Goal: Transaction & Acquisition: Purchase product/service

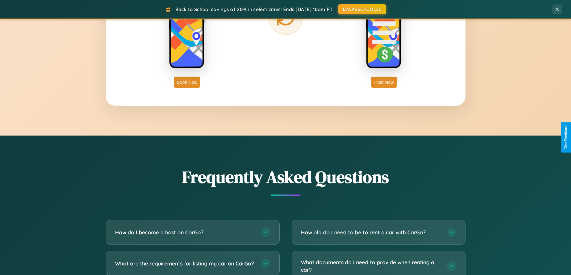
scroll to position [1153, 0]
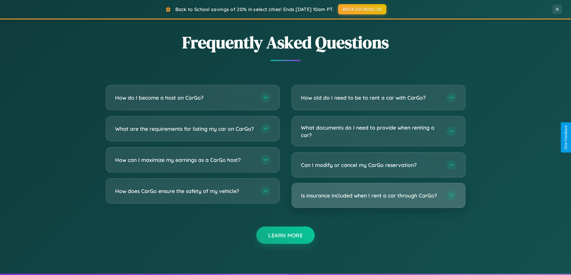
click at [378, 196] on h3 "Is insurance included when I rent a car through CarGo?" at bounding box center [371, 195] width 140 height 7
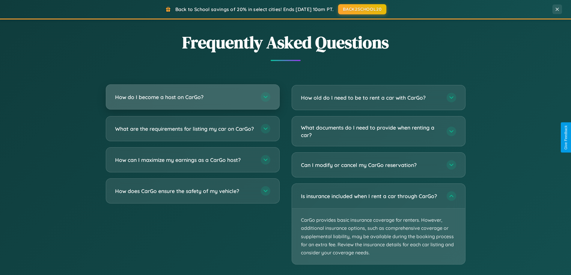
click at [192, 97] on h3 "How do I become a host on CarGo?" at bounding box center [185, 97] width 140 height 7
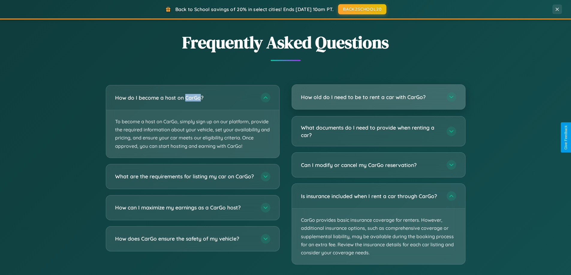
click at [378, 97] on h3 "How old do I need to be to rent a car with CarGo?" at bounding box center [371, 97] width 140 height 7
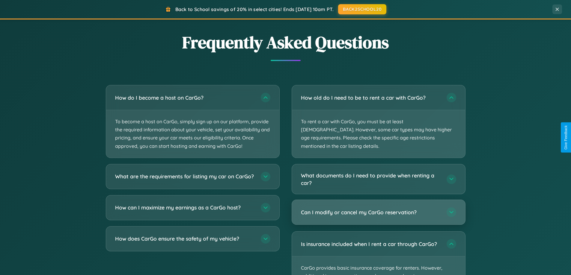
click at [378, 209] on h3 "Can I modify or cancel my CarGo reservation?" at bounding box center [371, 212] width 140 height 7
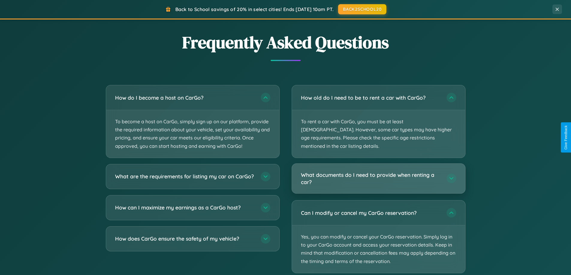
click at [378, 171] on h3 "What documents do I need to provide when renting a car?" at bounding box center [371, 178] width 140 height 15
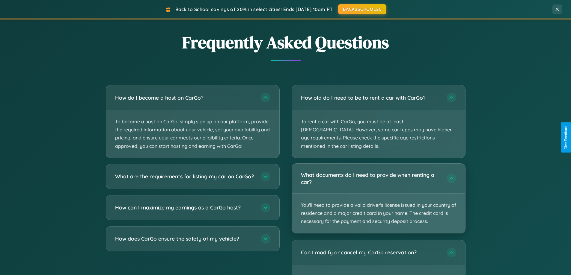
click at [378, 194] on p "You'll need to provide a valid driver's license issued in your country of resid…" at bounding box center [378, 214] width 173 height 40
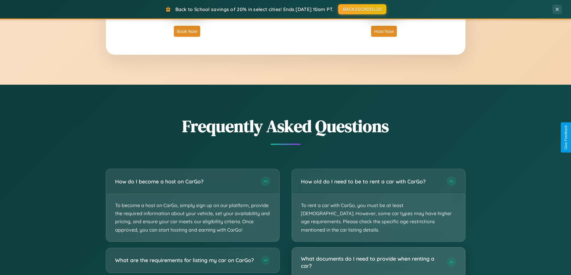
scroll to position [18, 0]
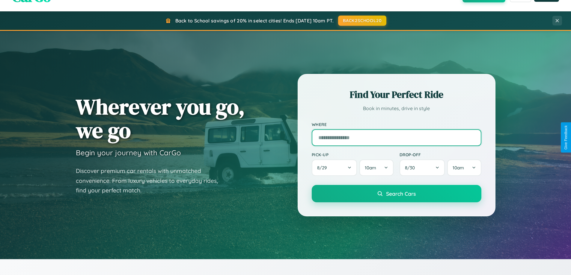
click at [396, 138] on input "text" at bounding box center [397, 137] width 170 height 17
type input "*******"
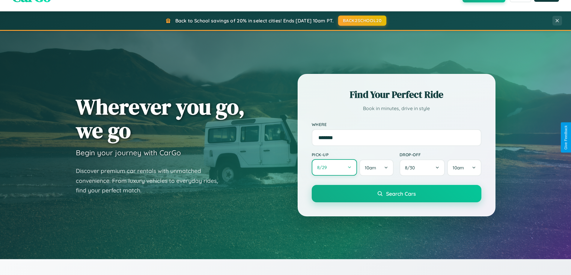
click at [334, 168] on button "8 / 29" at bounding box center [335, 167] width 46 height 16
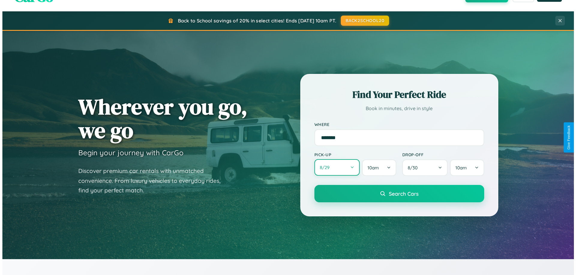
select select "*"
select select "****"
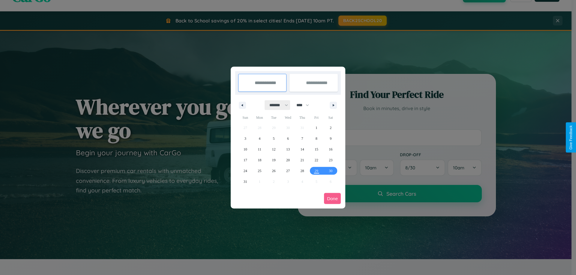
drag, startPoint x: 276, startPoint y: 105, endPoint x: 288, endPoint y: 120, distance: 19.2
click at [276, 105] on select "******* ******** ***** ***** *** **** **** ****** ********* ******* ******** **…" at bounding box center [277, 105] width 25 height 10
select select "**"
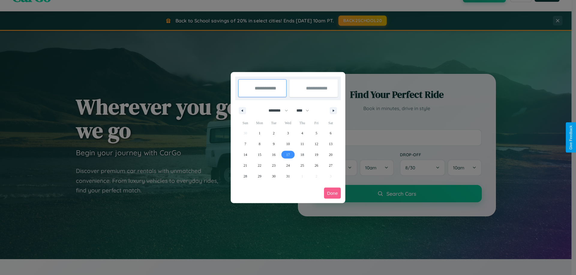
click at [287, 155] on span "17" at bounding box center [288, 155] width 4 height 11
type input "**********"
click at [287, 165] on span "24" at bounding box center [288, 165] width 4 height 11
type input "**********"
click at [332, 193] on button "Done" at bounding box center [332, 193] width 17 height 11
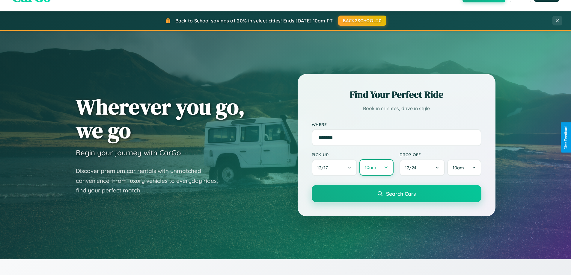
click at [376, 168] on button "10am" at bounding box center [376, 167] width 34 height 16
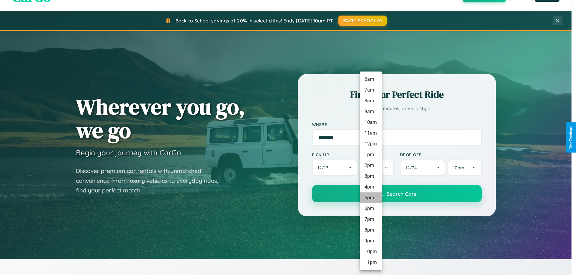
click at [370, 198] on li "5pm" at bounding box center [370, 198] width 22 height 11
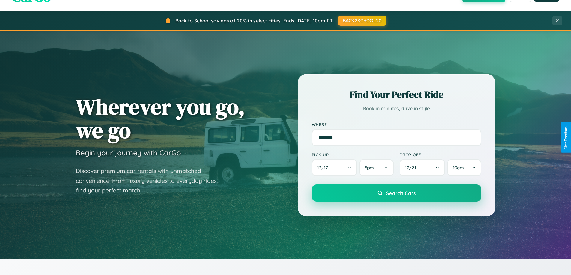
click at [396, 193] on span "Search Cars" at bounding box center [401, 193] width 30 height 7
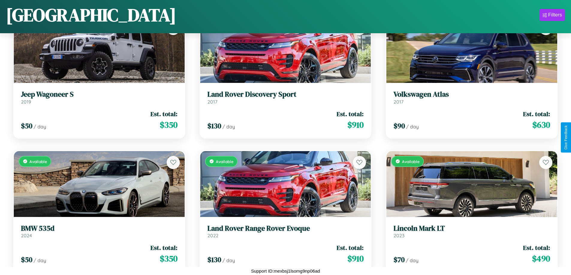
scroll to position [6393, 0]
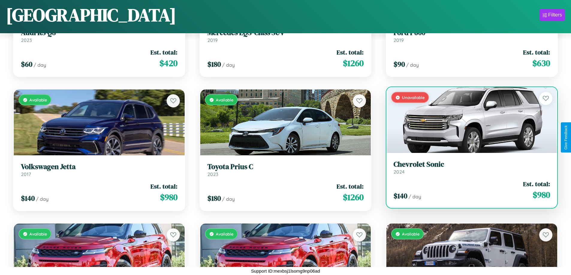
click at [468, 168] on h3 "Chevrolet Sonic" at bounding box center [472, 164] width 156 height 9
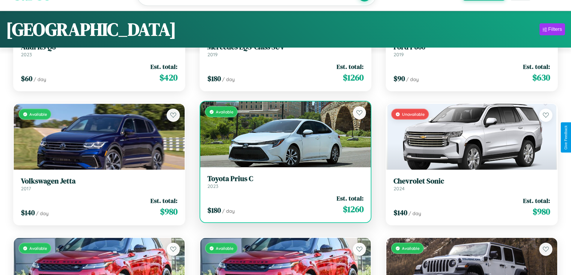
scroll to position [0, 0]
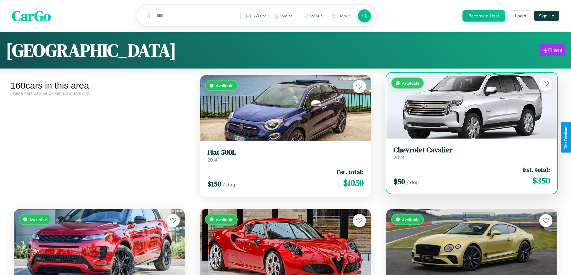
click at [468, 154] on h3 "Chevrolet Cavalier" at bounding box center [472, 150] width 156 height 9
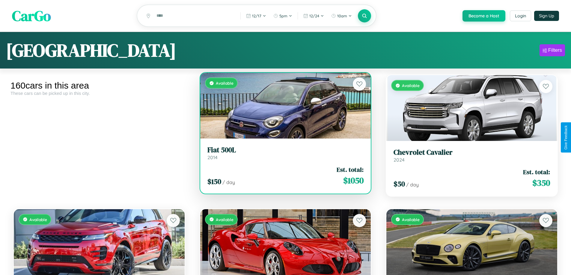
scroll to position [84, 0]
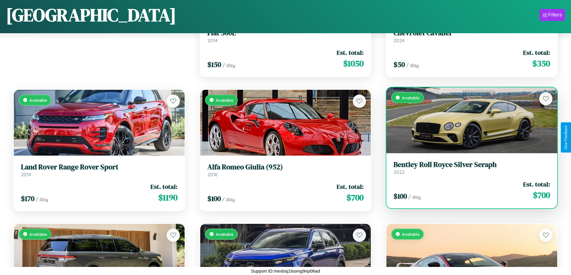
click at [468, 120] on div "Available" at bounding box center [471, 121] width 171 height 66
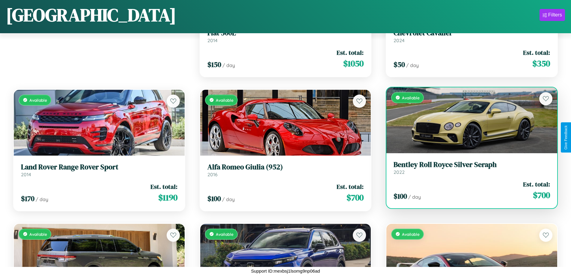
click at [468, 120] on div "Available" at bounding box center [471, 121] width 171 height 66
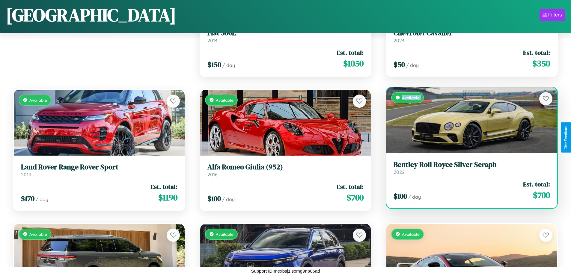
click at [468, 120] on div "Available" at bounding box center [471, 121] width 171 height 66
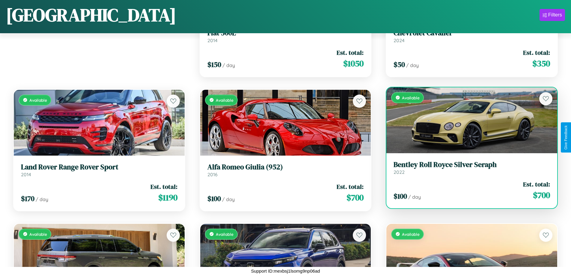
click at [468, 120] on div "Available" at bounding box center [471, 121] width 171 height 66
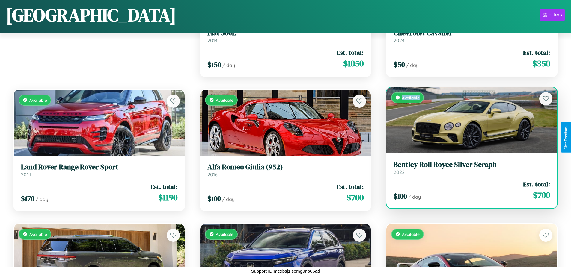
click at [468, 120] on div "Available" at bounding box center [471, 121] width 171 height 66
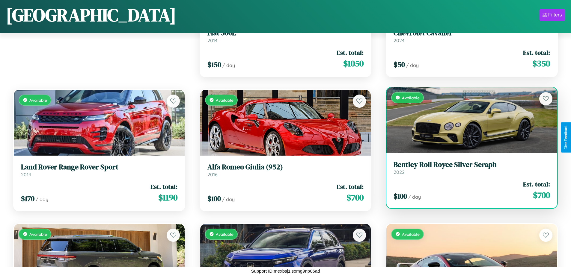
click at [468, 168] on h3 "Bentley Roll Royce Silver Seraph" at bounding box center [472, 165] width 156 height 9
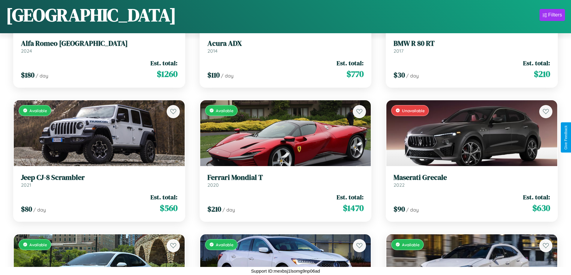
scroll to position [3977, 0]
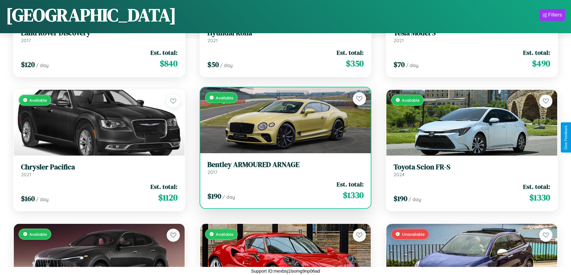
click at [283, 168] on h3 "Bentley ARMOURED ARNAGE" at bounding box center [285, 165] width 156 height 9
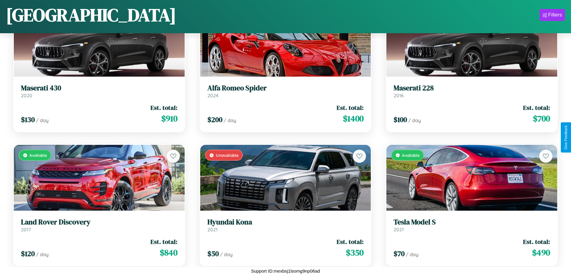
scroll to position [1963, 0]
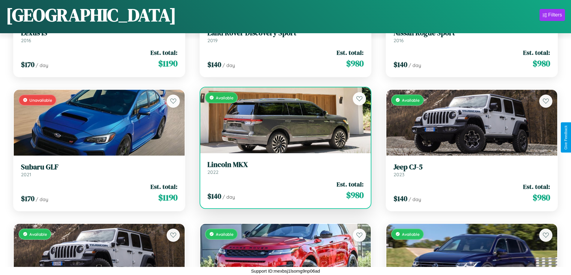
click at [283, 120] on div "Available" at bounding box center [285, 121] width 171 height 66
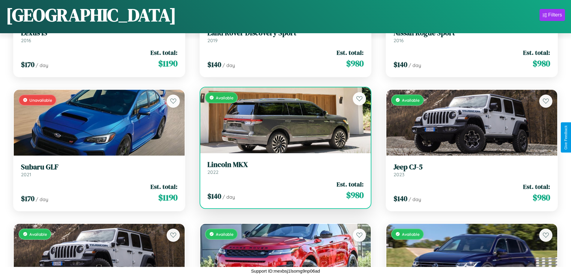
click at [283, 120] on div "Available" at bounding box center [285, 121] width 171 height 66
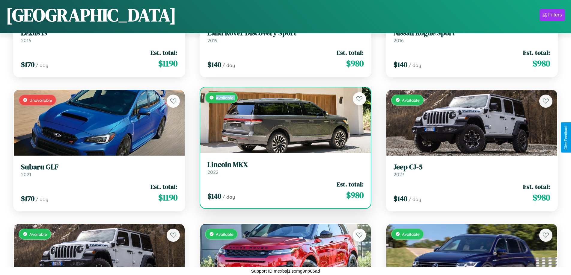
click at [283, 120] on div "Available" at bounding box center [285, 121] width 171 height 66
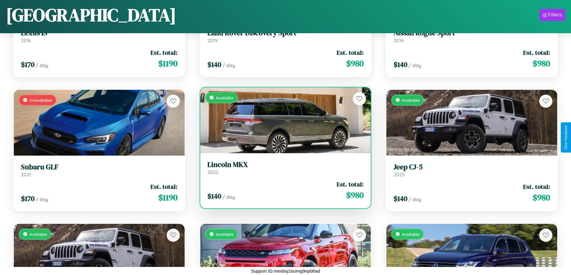
click at [283, 120] on div "Available" at bounding box center [285, 121] width 171 height 66
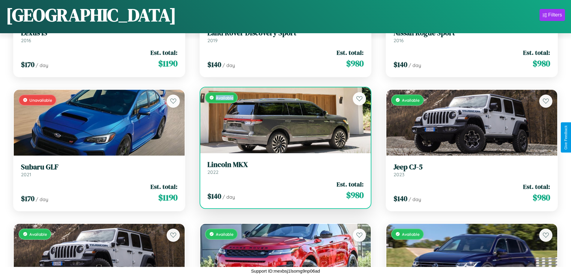
click at [283, 120] on div "Available" at bounding box center [285, 121] width 171 height 66
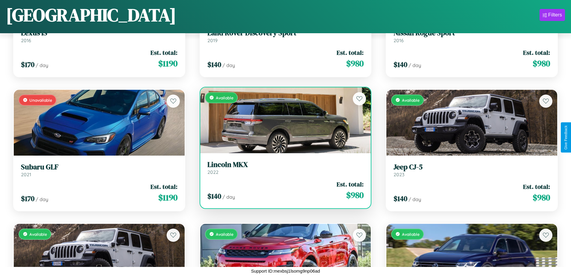
click at [283, 168] on h3 "Lincoln MKX" at bounding box center [285, 165] width 156 height 9
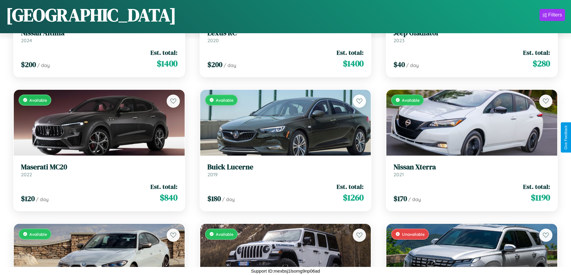
scroll to position [4648, 0]
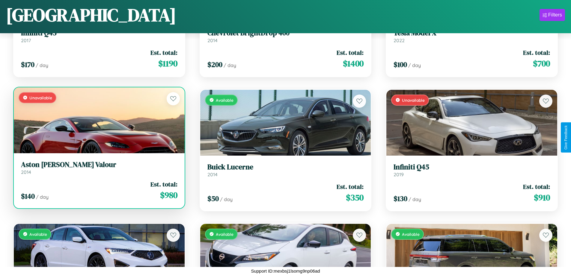
click at [98, 168] on h3 "Aston Martin Valour" at bounding box center [99, 165] width 156 height 9
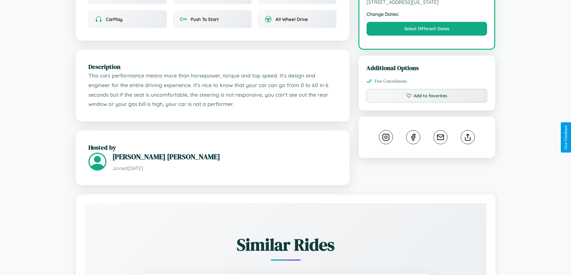
scroll to position [208, 0]
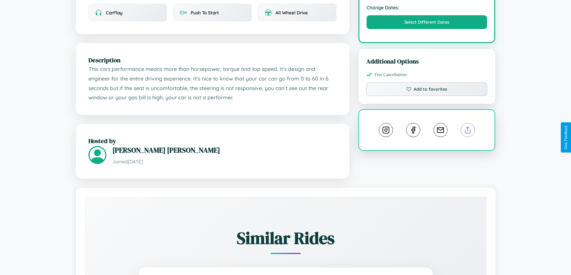
click at [468, 131] on line at bounding box center [468, 129] width 0 height 4
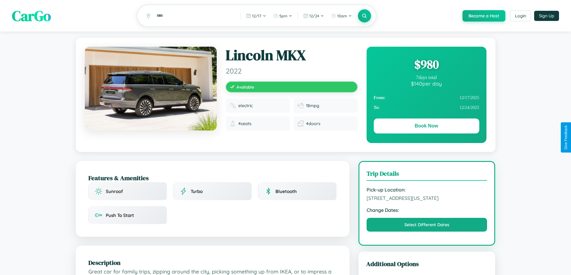
scroll to position [162, 0]
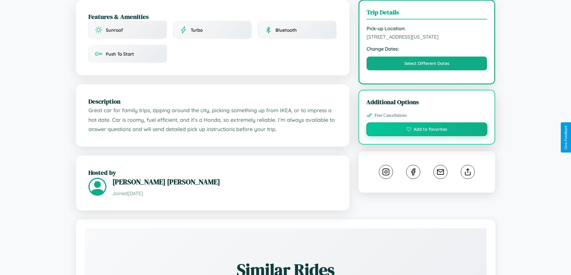
click at [427, 136] on button "Add to favorites" at bounding box center [426, 130] width 121 height 14
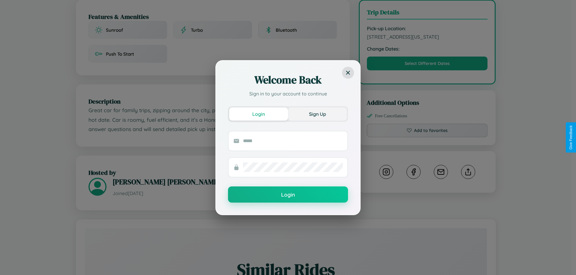
click at [317, 114] on button "Sign Up" at bounding box center [317, 114] width 59 height 13
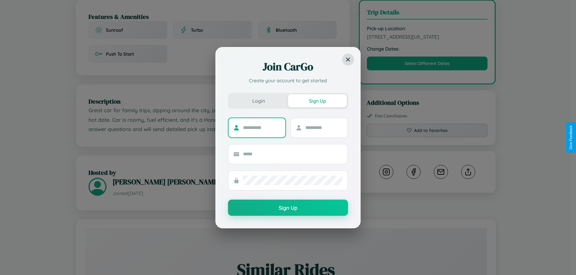
click at [261, 128] on input "text" at bounding box center [261, 128] width 37 height 10
type input "*********"
click at [323, 128] on input "text" at bounding box center [323, 128] width 37 height 10
type input "*****"
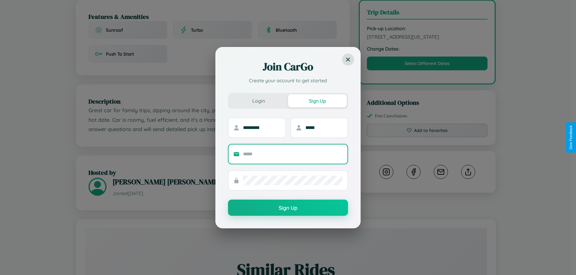
click at [293, 154] on input "text" at bounding box center [293, 155] width 100 height 10
type input "**********"
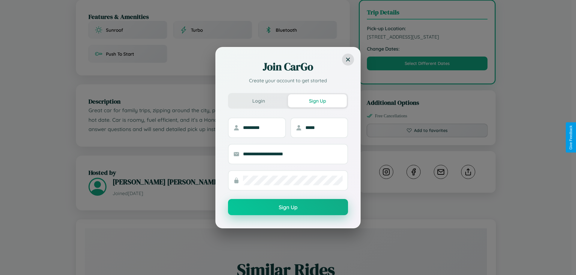
click at [288, 208] on button "Sign Up" at bounding box center [288, 207] width 120 height 16
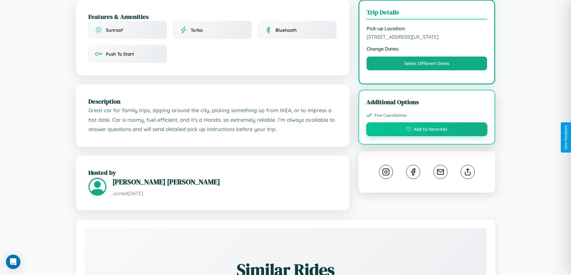
click at [427, 136] on button "Add to favorites" at bounding box center [426, 130] width 121 height 14
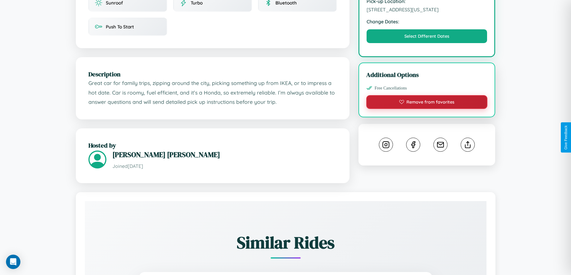
scroll to position [203, 0]
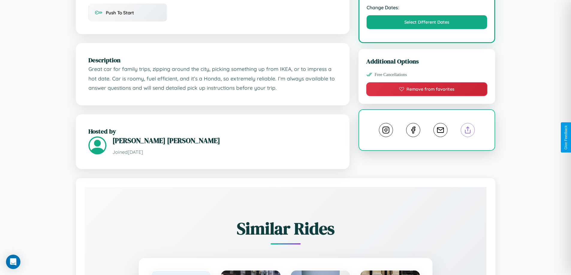
click at [468, 131] on line at bounding box center [468, 129] width 0 height 4
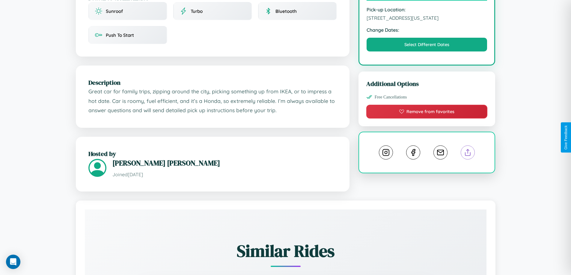
scroll to position [65, 0]
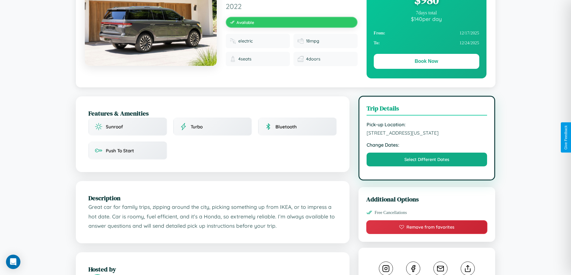
click at [427, 136] on span "8430 Center Street Seattle Washington 91762 United States" at bounding box center [427, 133] width 121 height 6
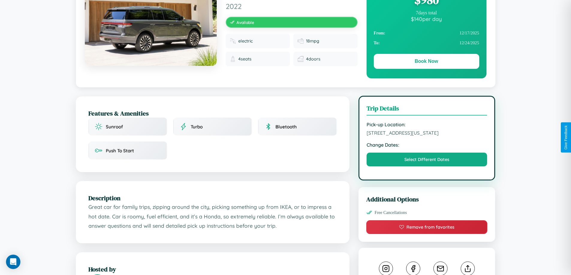
click at [427, 136] on span "8430 Center Street Seattle Washington 91762 United States" at bounding box center [427, 133] width 121 height 6
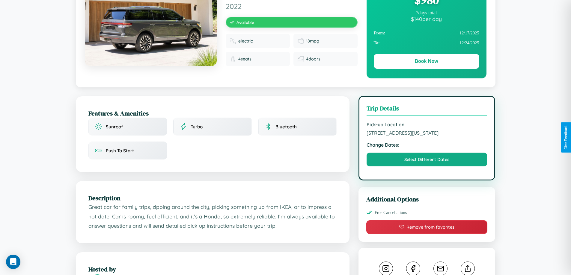
click at [427, 136] on span "8430 Center Street Seattle Washington 91762 United States" at bounding box center [427, 133] width 121 height 6
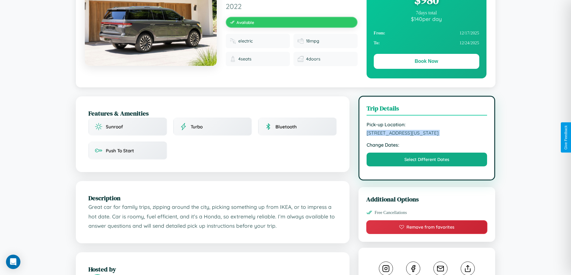
click at [427, 136] on span "8430 Center Street Seattle Washington 91762 United States" at bounding box center [427, 133] width 121 height 6
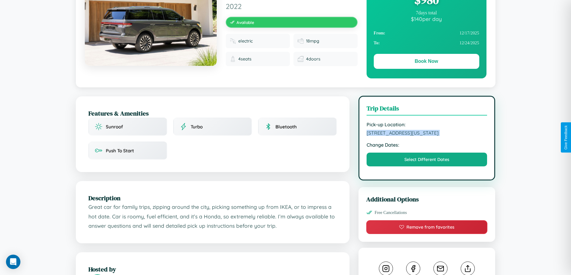
click at [427, 136] on span "8430 Center Street Seattle Washington 91762 United States" at bounding box center [427, 133] width 121 height 6
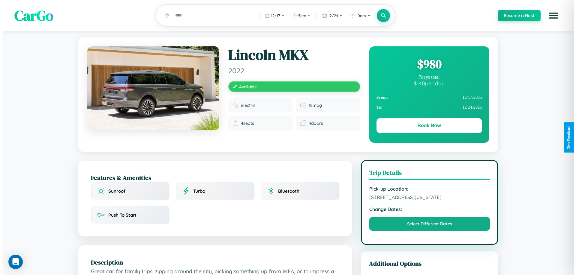
scroll to position [0, 0]
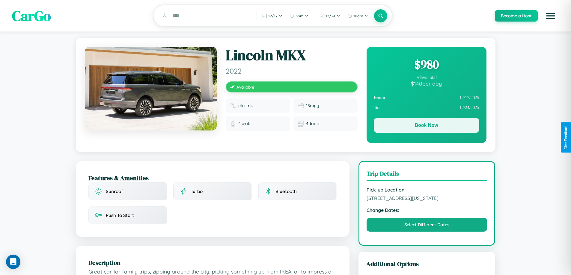
click at [426, 127] on button "Book Now" at bounding box center [427, 125] width 106 height 15
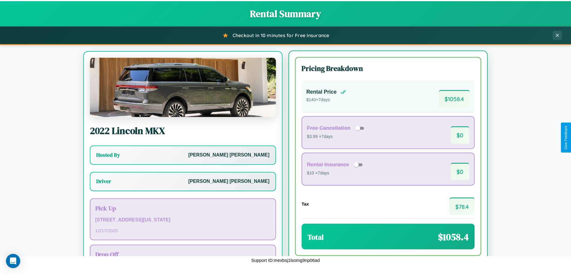
scroll to position [28, 0]
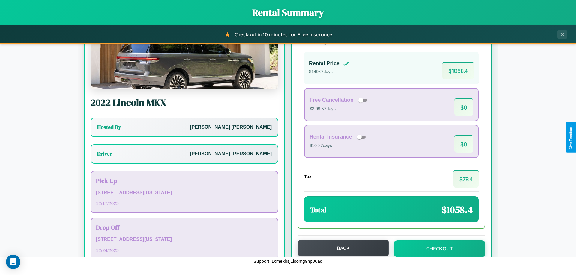
click at [340, 248] on button "Back" at bounding box center [342, 248] width 91 height 17
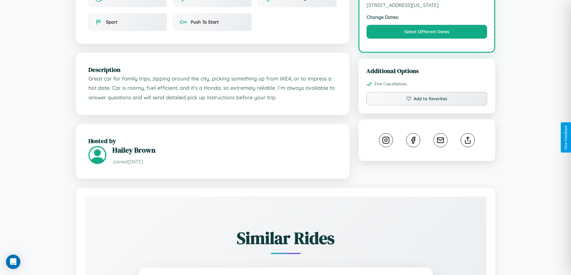
scroll to position [222, 0]
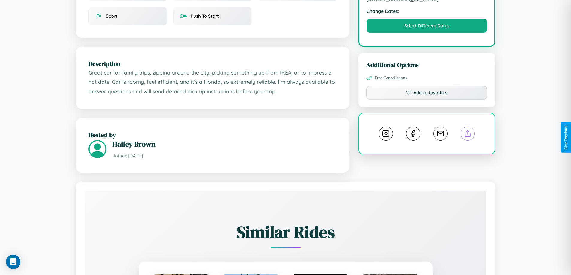
click at [468, 135] on line at bounding box center [468, 133] width 0 height 4
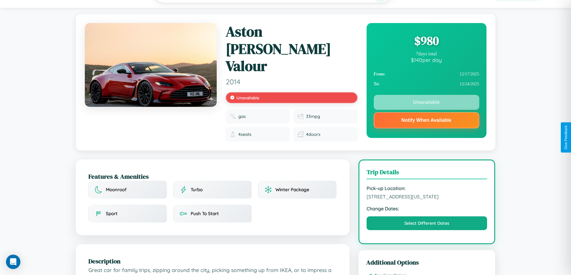
scroll to position [0, 0]
